Goal: Task Accomplishment & Management: Manage account settings

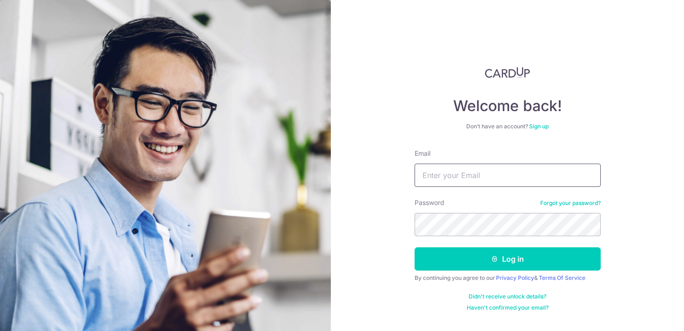
click at [516, 168] on input "Email" at bounding box center [507, 175] width 186 height 23
type input "[EMAIL_ADDRESS][DOMAIN_NAME]"
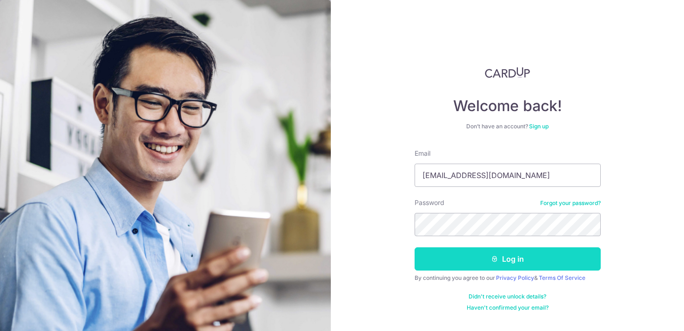
click at [491, 262] on icon "submit" at bounding box center [494, 258] width 7 height 7
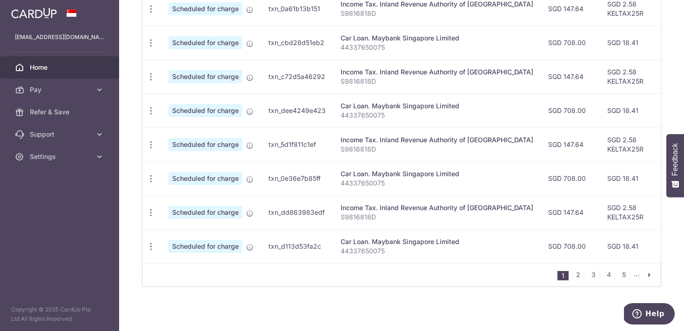
scroll to position [387, 0]
click at [576, 279] on link "2" at bounding box center [577, 275] width 11 height 11
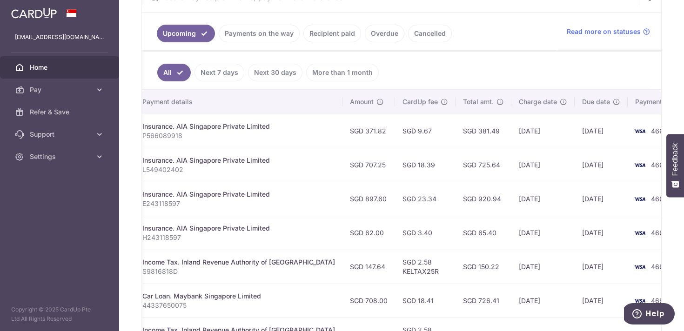
scroll to position [0, 0]
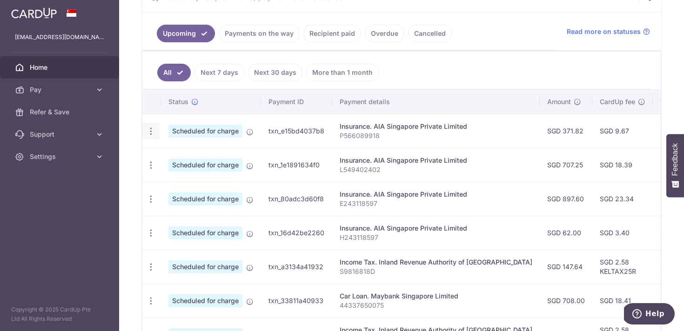
click at [151, 131] on icon "button" at bounding box center [151, 132] width 10 height 10
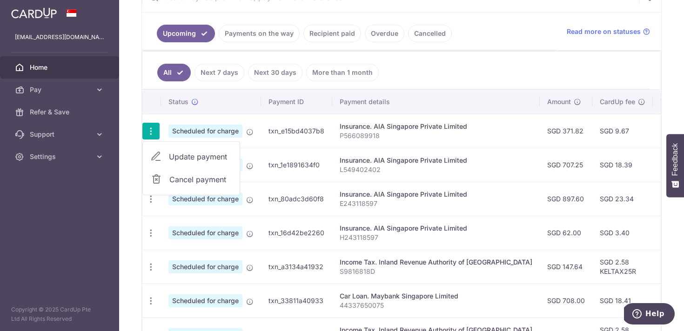
click at [178, 179] on span "Cancel payment" at bounding box center [200, 179] width 62 height 11
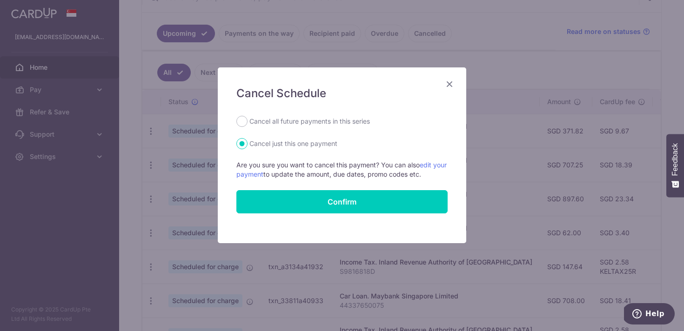
click at [335, 124] on label "Cancel all future payments in this series" at bounding box center [309, 121] width 120 height 11
click at [247, 124] on input "Cancel all future payments in this series" at bounding box center [241, 121] width 11 height 11
radio input "true"
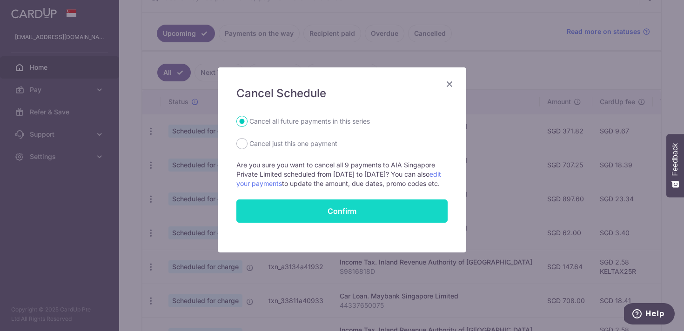
click at [329, 218] on button "Confirm" at bounding box center [341, 211] width 211 height 23
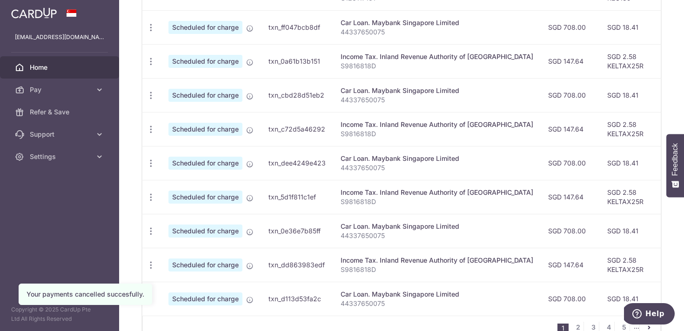
scroll to position [388, 0]
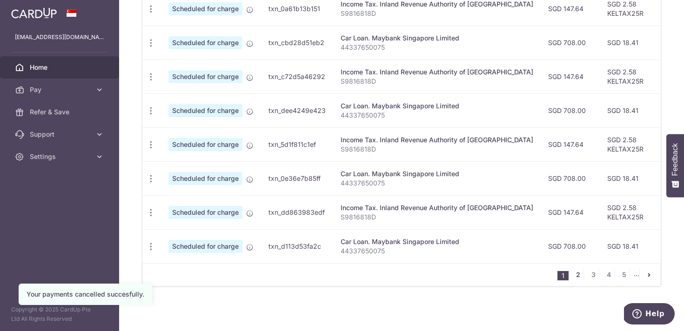
click at [577, 277] on link "2" at bounding box center [577, 274] width 11 height 11
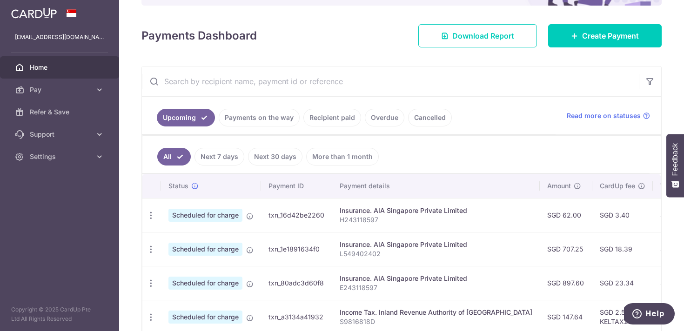
scroll to position [146, 0]
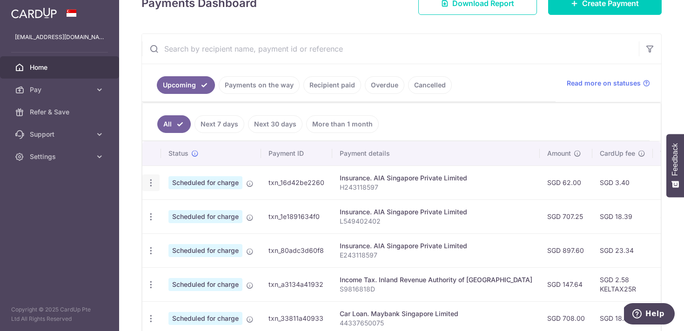
click at [148, 184] on icon "button" at bounding box center [151, 183] width 10 height 10
click at [181, 228] on span "Cancel payment" at bounding box center [200, 231] width 62 height 11
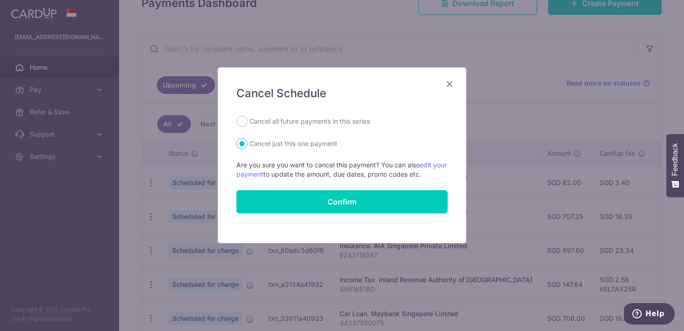
click at [315, 129] on form "Cancel all future payments in this series Cancel just this one payment Are you …" at bounding box center [341, 165] width 211 height 98
click at [315, 124] on label "Cancel all future payments in this series" at bounding box center [309, 121] width 120 height 11
click at [247, 124] on input "Cancel all future payments in this series" at bounding box center [241, 121] width 11 height 11
radio input "true"
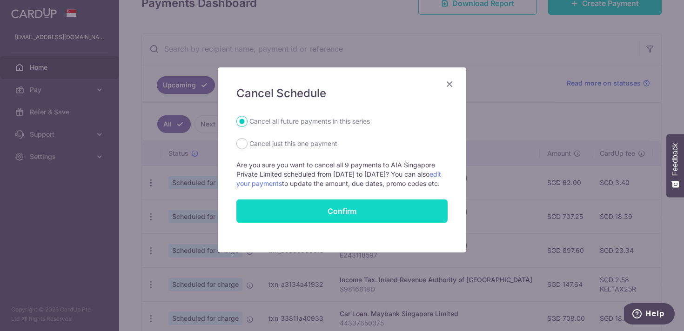
click at [316, 215] on button "Confirm" at bounding box center [341, 211] width 211 height 23
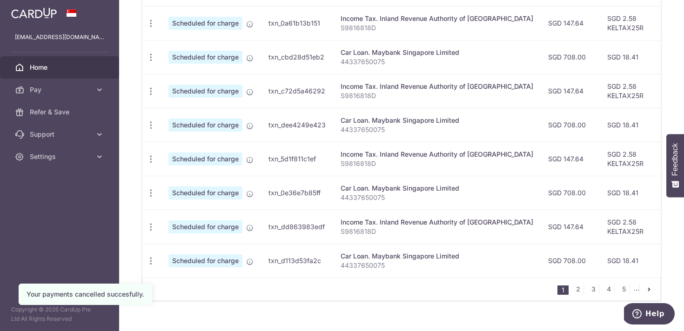
scroll to position [388, 0]
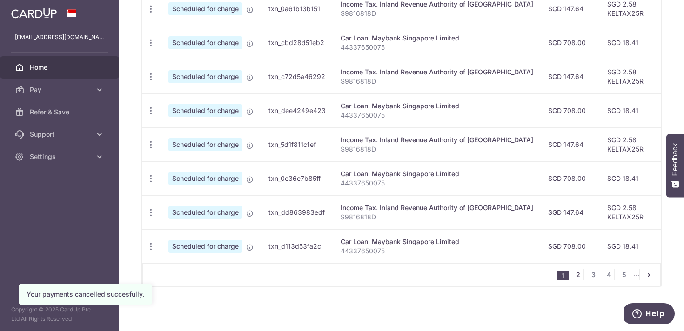
click at [577, 276] on link "2" at bounding box center [577, 274] width 11 height 11
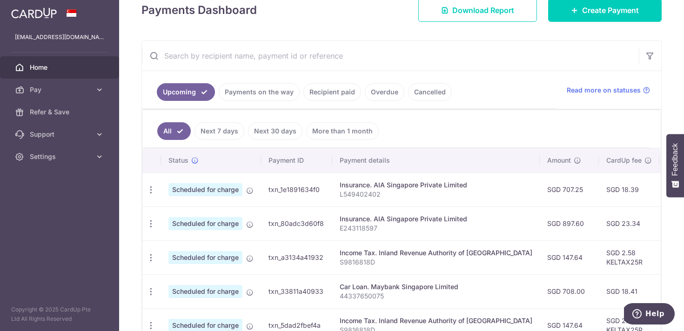
scroll to position [147, 0]
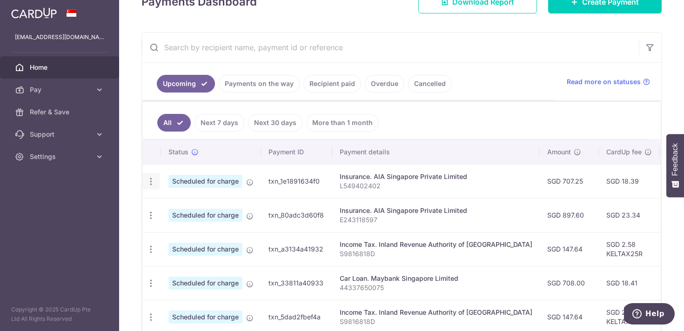
click at [148, 181] on icon "button" at bounding box center [151, 182] width 10 height 10
click at [187, 229] on span "Cancel payment" at bounding box center [200, 229] width 62 height 11
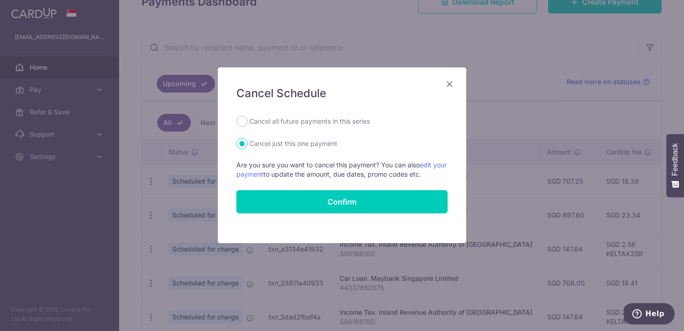
click at [252, 121] on label "Cancel all future payments in this series" at bounding box center [309, 121] width 120 height 11
click at [247, 121] on input "Cancel all future payments in this series" at bounding box center [241, 121] width 11 height 11
radio input "true"
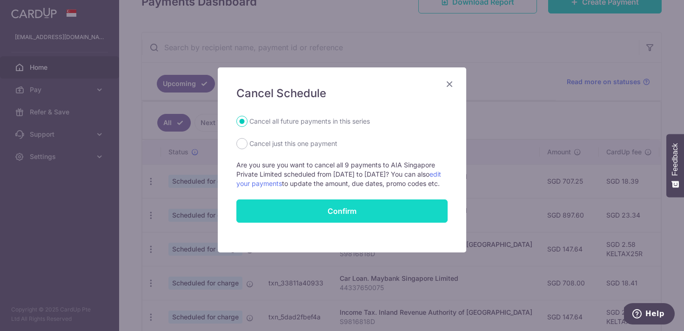
click at [289, 213] on button "Confirm" at bounding box center [341, 211] width 211 height 23
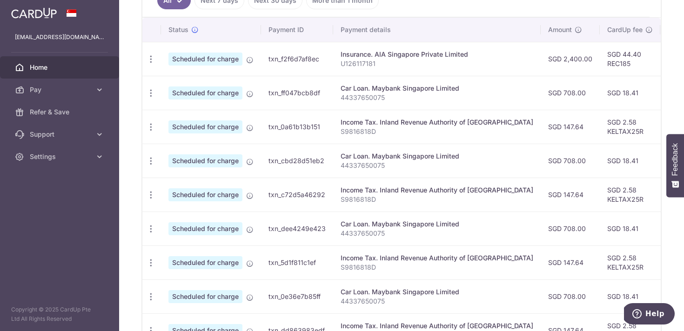
scroll to position [388, 0]
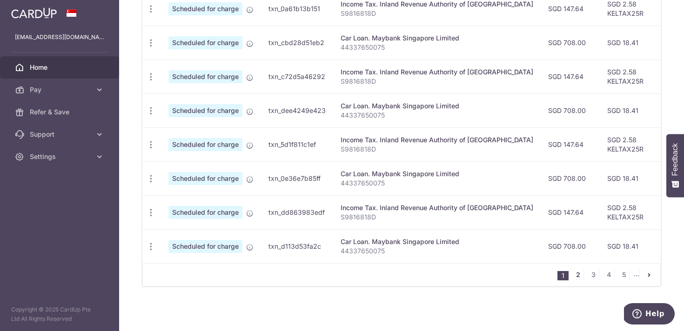
click at [578, 273] on link "2" at bounding box center [577, 274] width 11 height 11
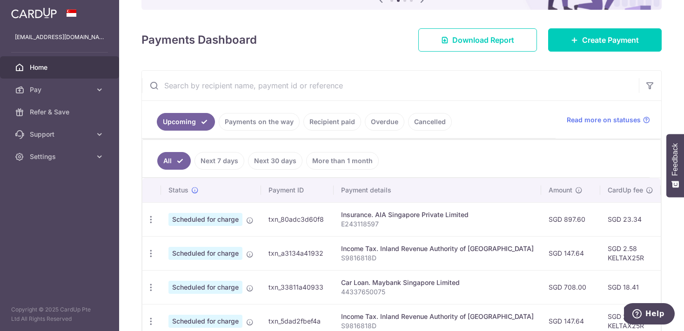
scroll to position [111, 0]
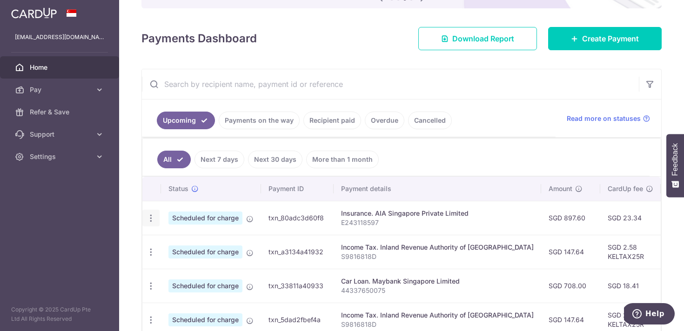
click at [147, 219] on icon "button" at bounding box center [151, 218] width 10 height 10
click at [187, 266] on span "Cancel payment" at bounding box center [200, 266] width 62 height 11
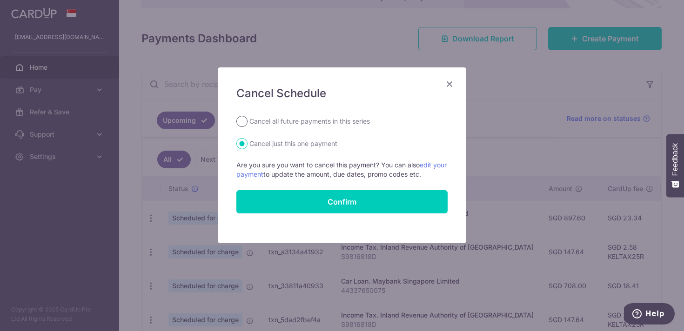
click at [246, 122] on input "Cancel all future payments in this series" at bounding box center [241, 121] width 11 height 11
radio input "true"
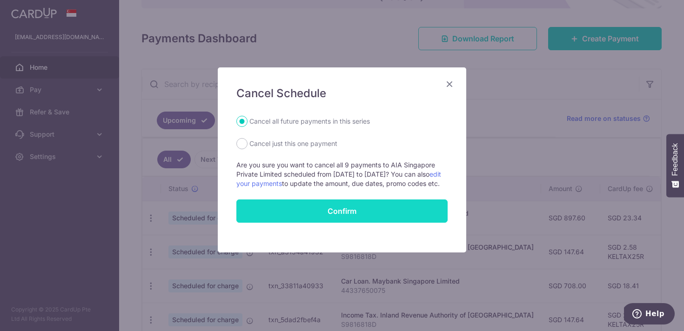
click at [315, 220] on button "Confirm" at bounding box center [341, 211] width 211 height 23
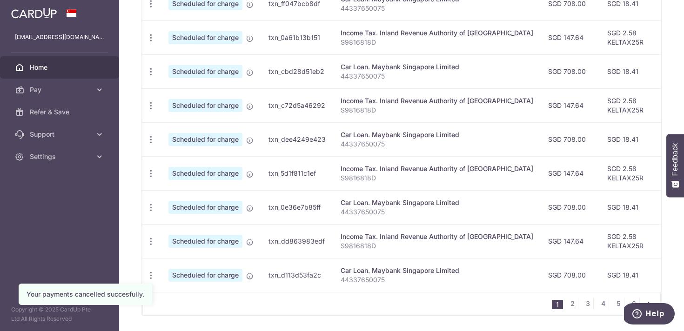
scroll to position [388, 0]
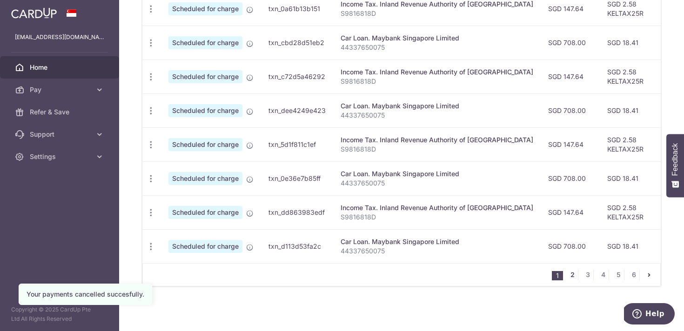
click at [574, 275] on link "2" at bounding box center [571, 274] width 11 height 11
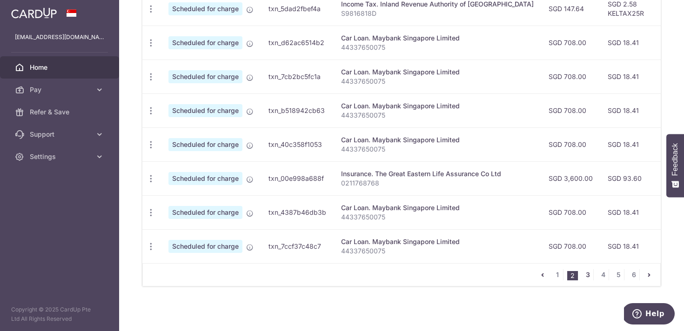
click at [585, 276] on link "3" at bounding box center [587, 274] width 11 height 11
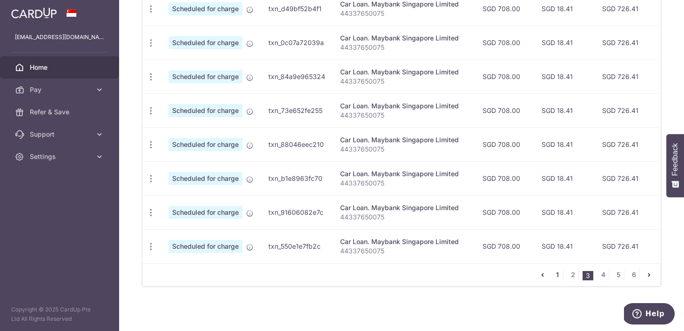
click at [559, 275] on link "1" at bounding box center [557, 274] width 11 height 11
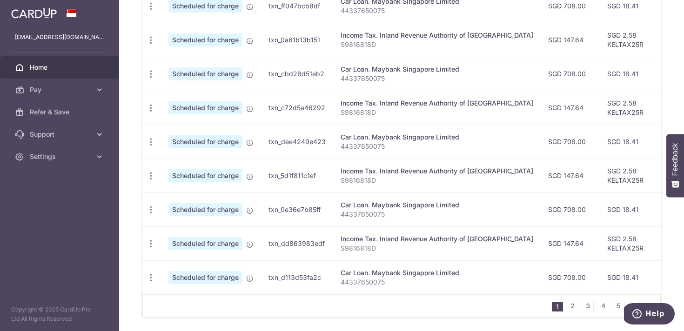
scroll to position [0, 0]
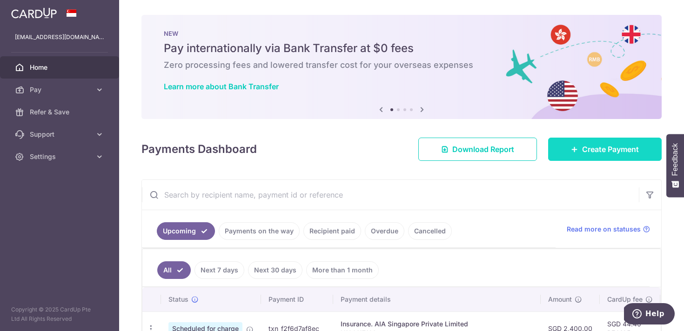
click at [598, 153] on span "Create Payment" at bounding box center [610, 149] width 57 height 11
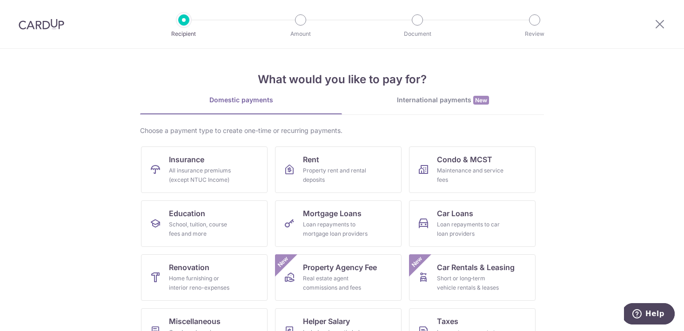
scroll to position [85, 0]
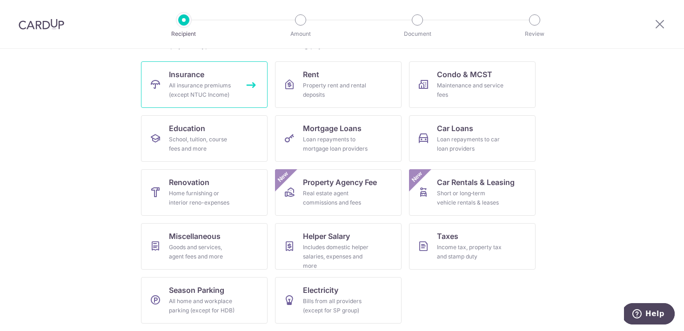
click at [206, 82] on div "All insurance premiums (except NTUC Income)" at bounding box center [202, 90] width 67 height 19
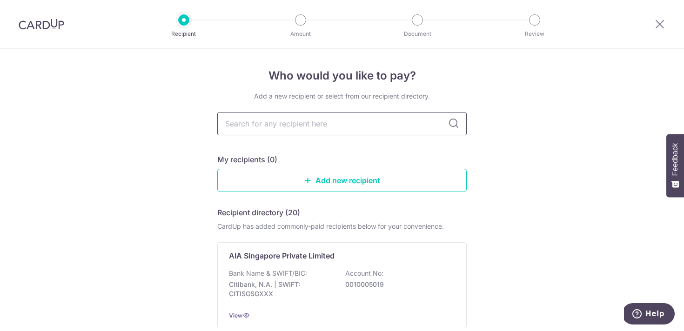
click at [396, 128] on input "text" at bounding box center [341, 123] width 249 height 23
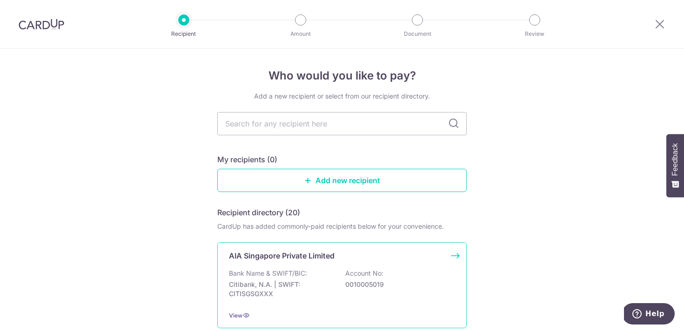
click at [364, 255] on div "AIA Singapore Private Limited" at bounding box center [336, 255] width 215 height 11
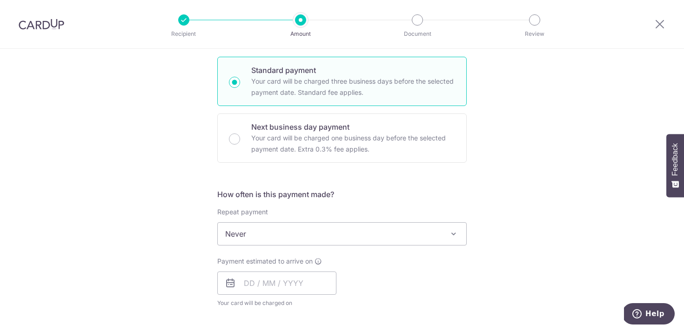
scroll to position [204, 0]
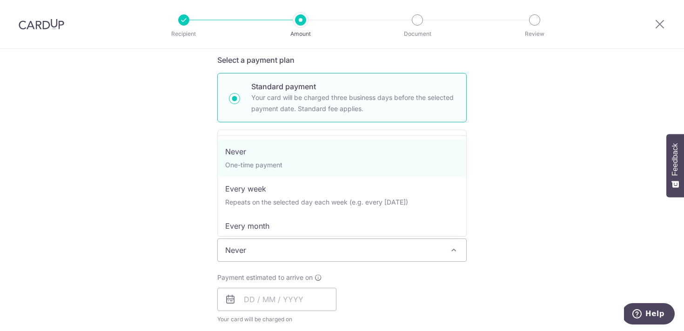
click at [417, 242] on span "Never" at bounding box center [342, 250] width 248 height 22
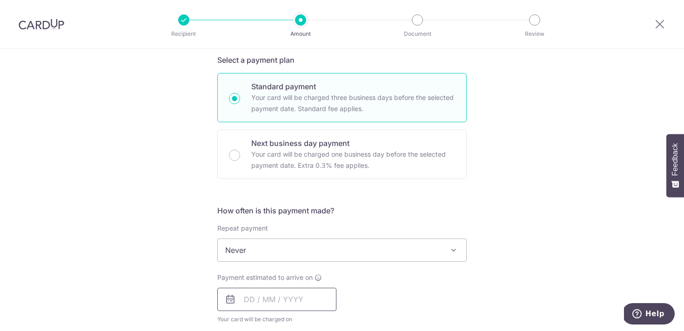
click at [303, 296] on input "text" at bounding box center [276, 299] width 119 height 23
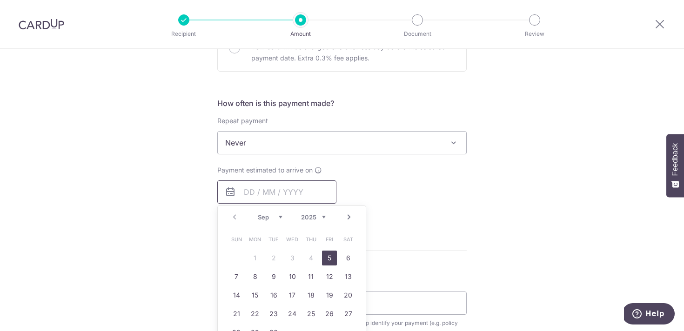
scroll to position [313, 0]
click at [478, 261] on div "Tell us more about your payment Enter payment amount SGD Select Card Select opt…" at bounding box center [342, 156] width 684 height 841
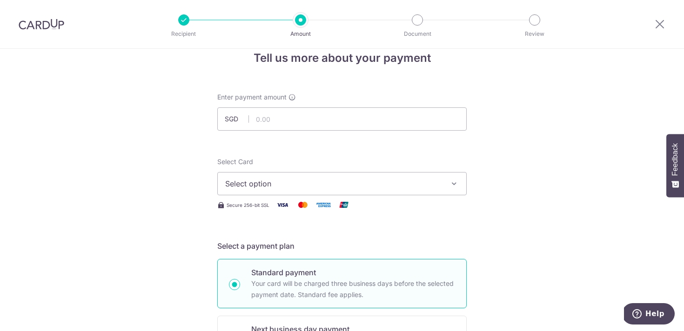
scroll to position [0, 0]
